Goal: Transaction & Acquisition: Purchase product/service

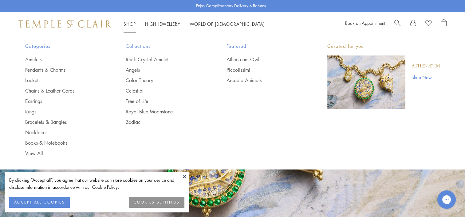
click at [125, 24] on link "Shop Shop" at bounding box center [129, 24] width 12 height 6
click at [149, 58] on link "Rock Crystal Amulet" at bounding box center [164, 59] width 76 height 7
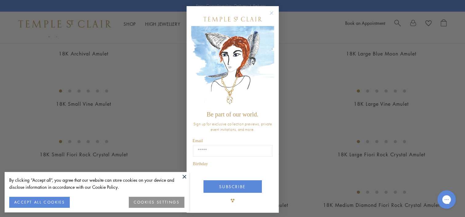
scroll to position [86, 0]
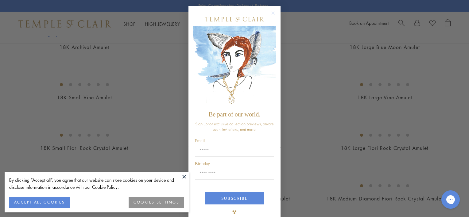
click at [271, 13] on circle "Close dialog" at bounding box center [273, 13] width 7 height 7
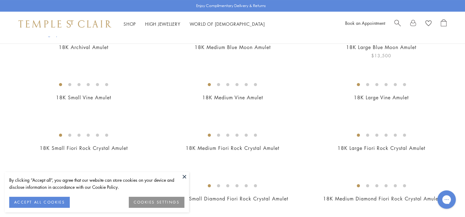
click at [0, 0] on img at bounding box center [0, 0] width 0 height 0
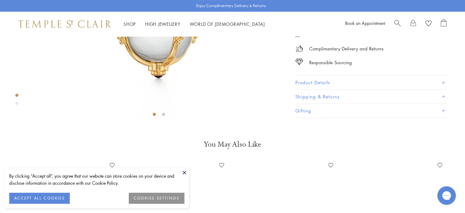
scroll to position [171, 0]
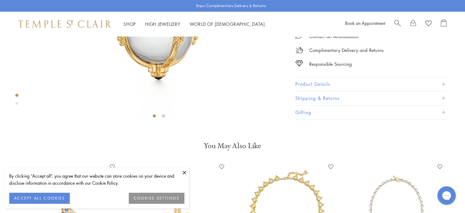
click at [45, 195] on button "ACCEPT ALL COOKIES" at bounding box center [39, 198] width 61 height 11
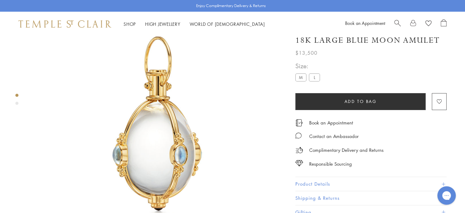
scroll to position [42, 0]
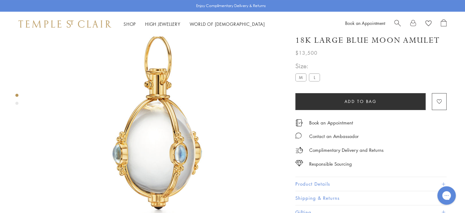
click at [312, 77] on label "L" at bounding box center [314, 77] width 11 height 8
click at [302, 76] on label "M" at bounding box center [300, 77] width 11 height 8
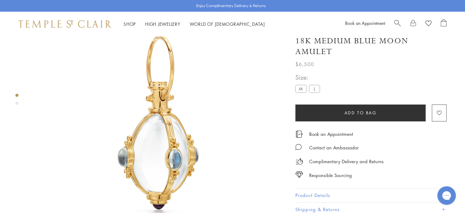
scroll to position [36, 0]
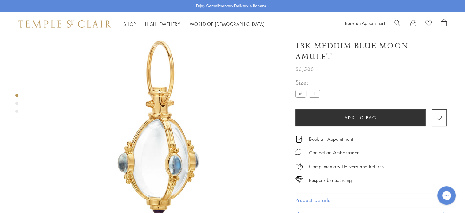
click at [316, 94] on label "L" at bounding box center [314, 94] width 11 height 8
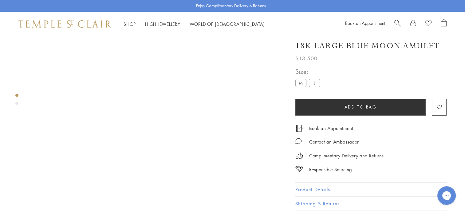
click at [319, 187] on button "Product Details" at bounding box center [370, 190] width 151 height 14
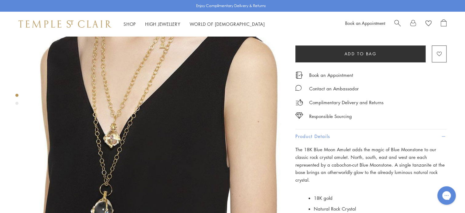
scroll to position [53, 0]
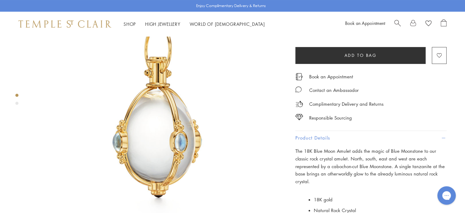
click at [180, 128] on img at bounding box center [159, 111] width 256 height 256
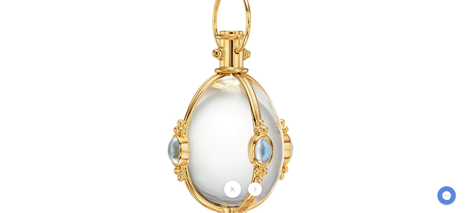
click at [325, 94] on img at bounding box center [232, 106] width 359 height 359
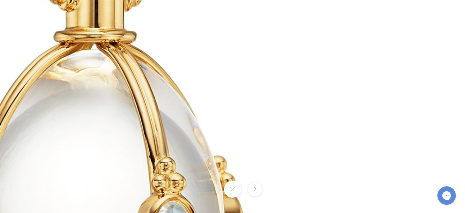
click at [28, 147] on img at bounding box center [98, 125] width 885 height 885
